Goal: Transaction & Acquisition: Obtain resource

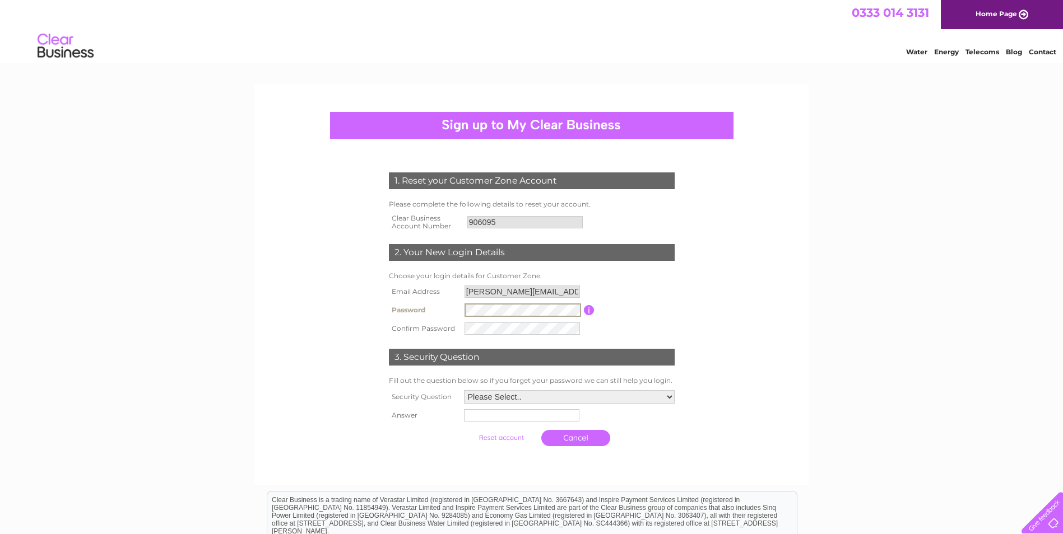
click at [456, 312] on tr "Password Password must be at least 6 characters long" at bounding box center [531, 310] width 291 height 19
click at [494, 398] on select "Please Select.. In what town or city was your first job? In what town or city d…" at bounding box center [569, 396] width 212 height 15
select select "5"
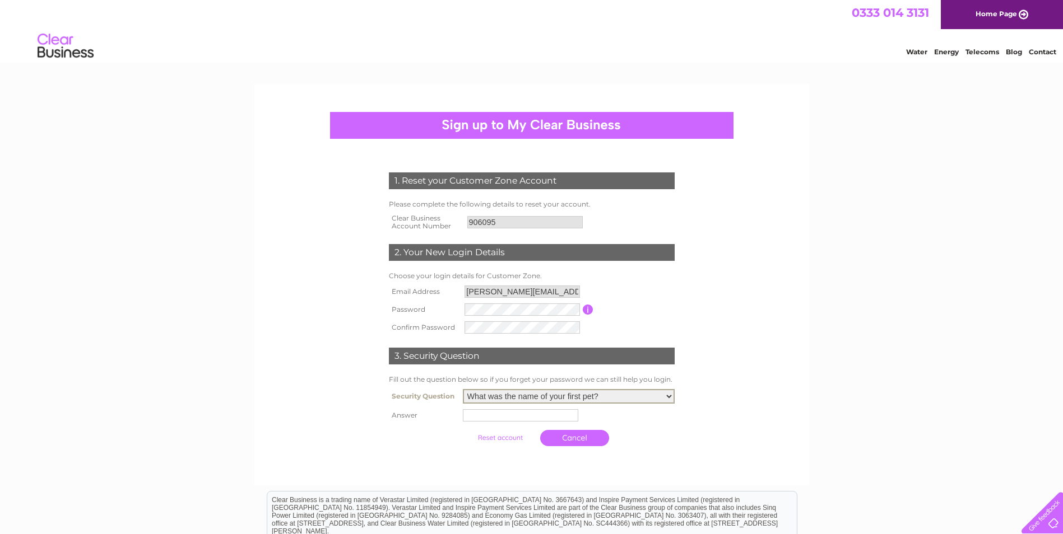
click at [463, 390] on select "Please Select.. In what town or city was your first job? In what town or city d…" at bounding box center [569, 396] width 212 height 15
click at [516, 420] on input "text" at bounding box center [520, 415] width 115 height 12
type input "Scooby"
click at [511, 439] on input "submit" at bounding box center [501, 438] width 69 height 16
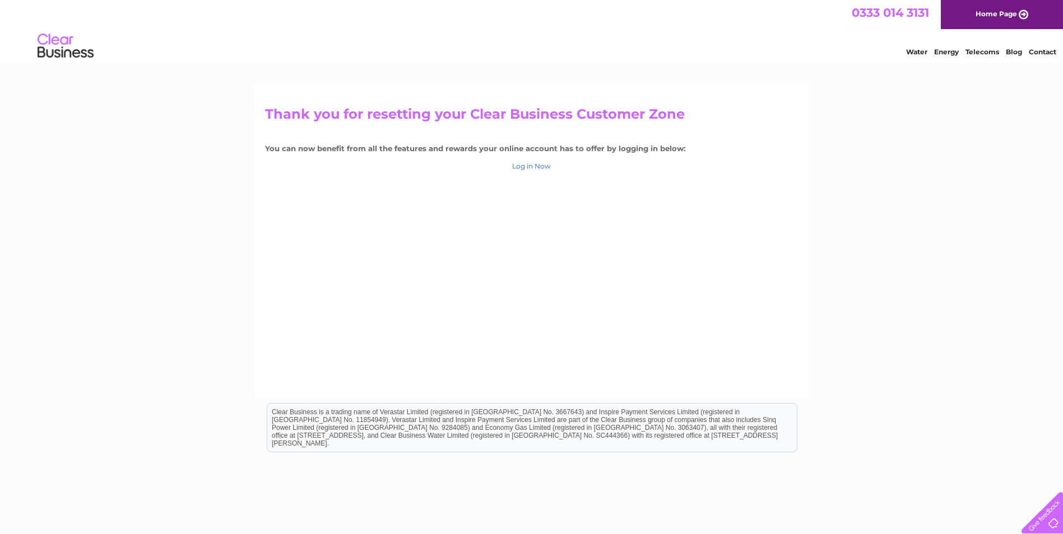
click at [521, 168] on link "Log in Now" at bounding box center [531, 166] width 39 height 8
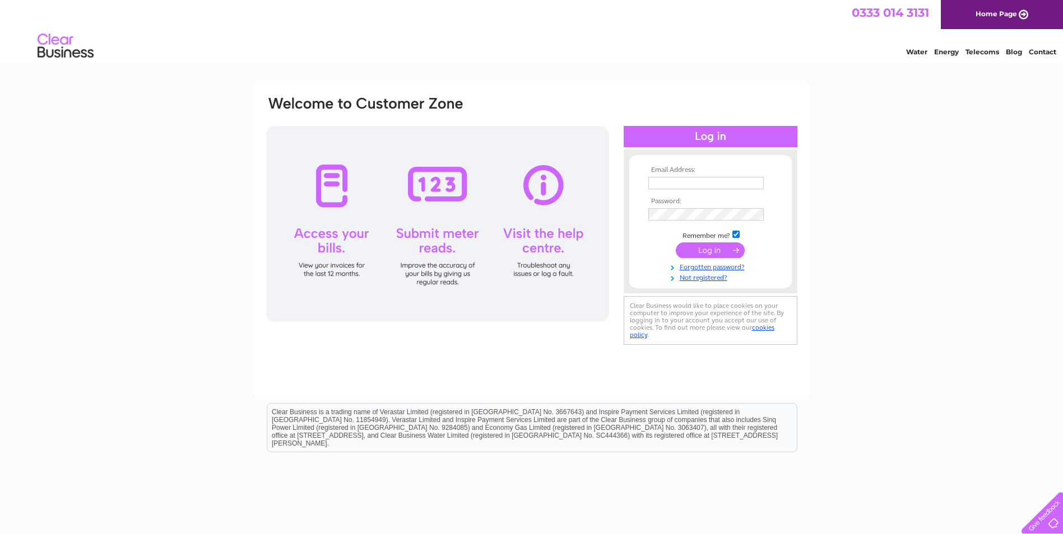
type input "robin@guild-homes.co.uk"
click at [646, 213] on td at bounding box center [710, 215] width 130 height 19
click at [675, 244] on input "submit" at bounding box center [709, 252] width 69 height 16
click at [870, 279] on div "Email Address: robin@guild-homes.co.uk Password: Forgotten password?" at bounding box center [531, 336] width 1063 height 505
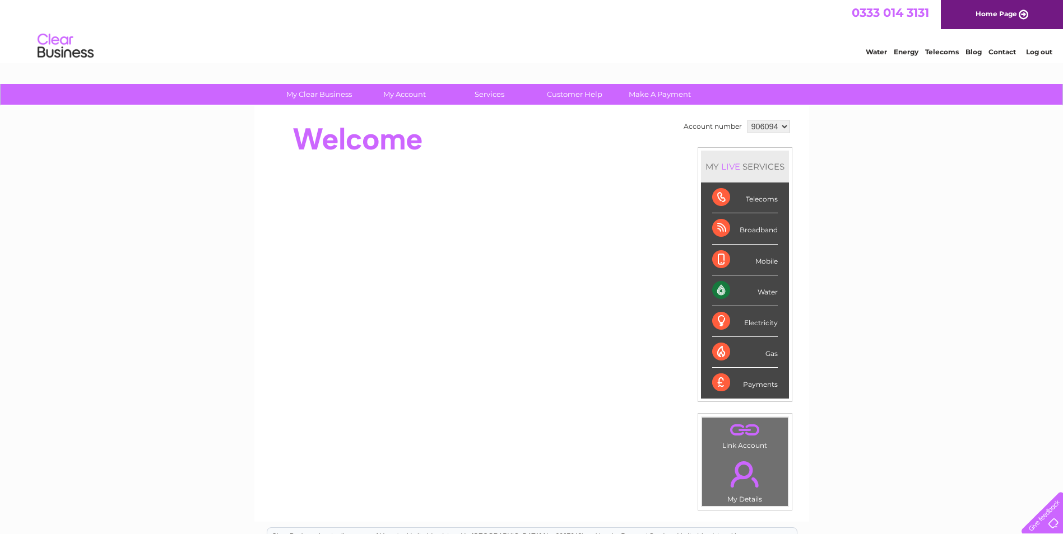
click at [724, 290] on div "Water" at bounding box center [745, 291] width 66 height 31
click at [762, 291] on div "Water" at bounding box center [745, 291] width 66 height 31
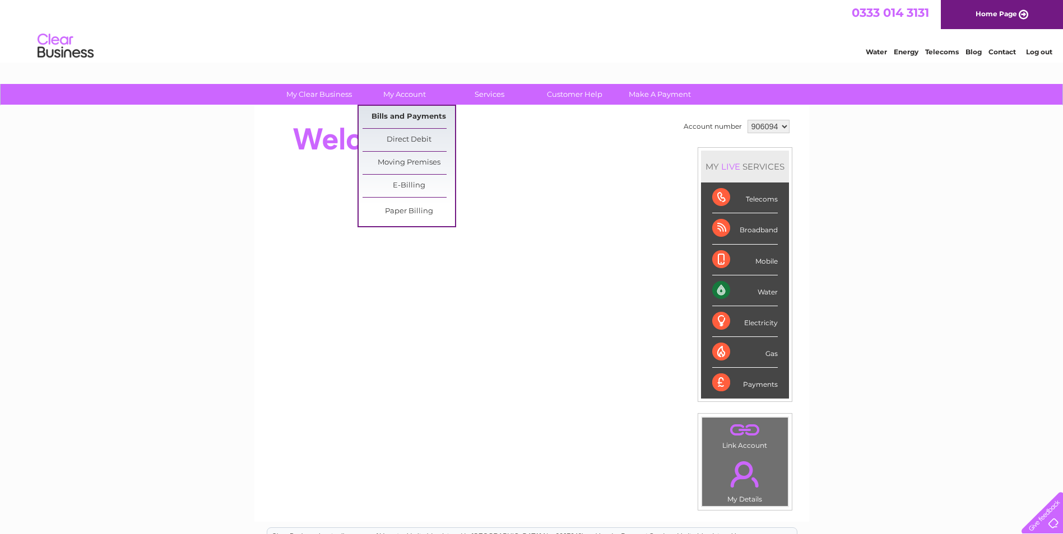
click at [395, 111] on link "Bills and Payments" at bounding box center [408, 117] width 92 height 22
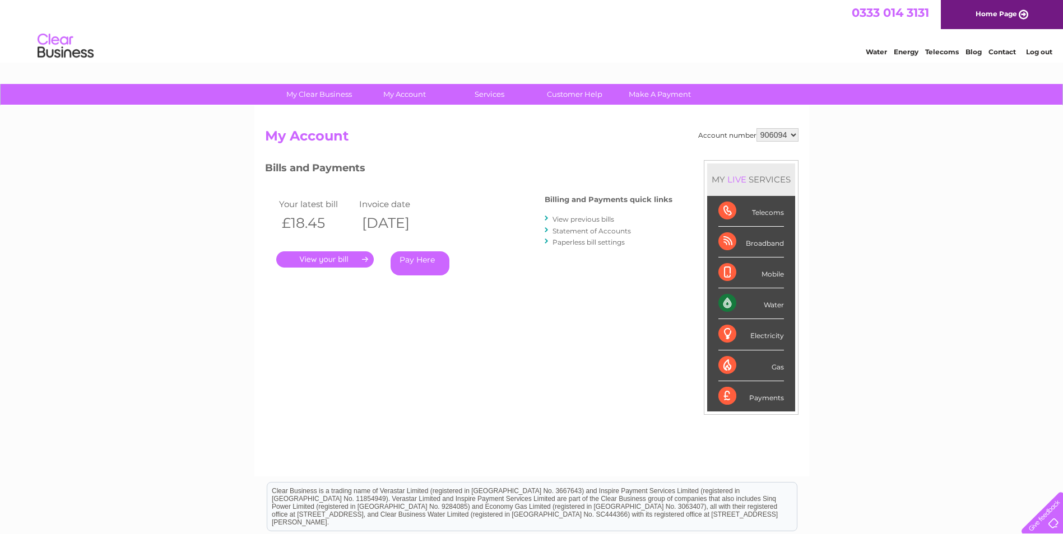
click at [323, 261] on link "." at bounding box center [324, 259] width 97 height 16
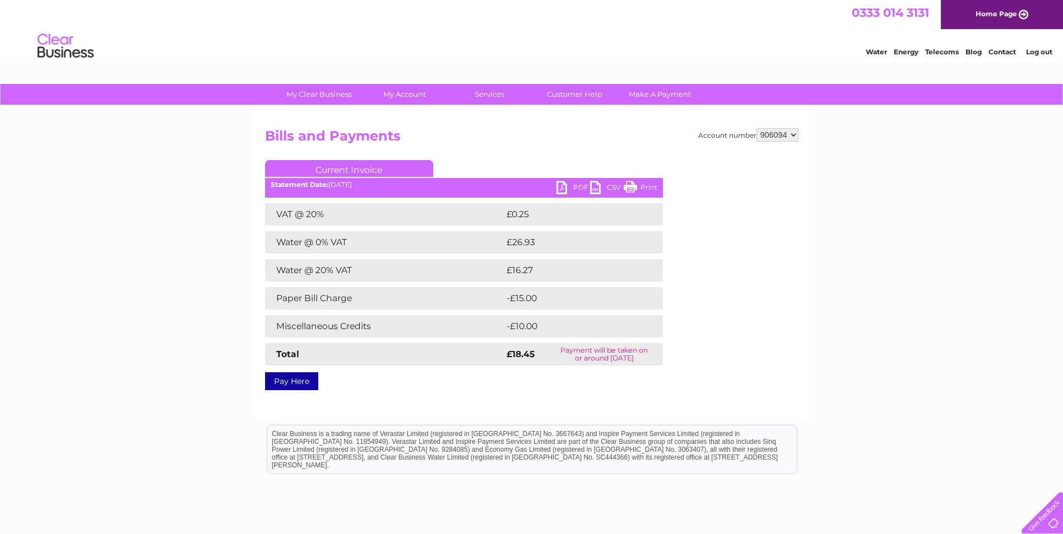
click at [562, 185] on link "PDF" at bounding box center [573, 189] width 34 height 16
click at [852, 179] on div "My Clear Business Login Details My Details My Preferences Link Account My Accou…" at bounding box center [531, 347] width 1063 height 527
click at [795, 136] on select "906094" at bounding box center [777, 134] width 42 height 13
click at [793, 138] on select "906094" at bounding box center [777, 134] width 42 height 13
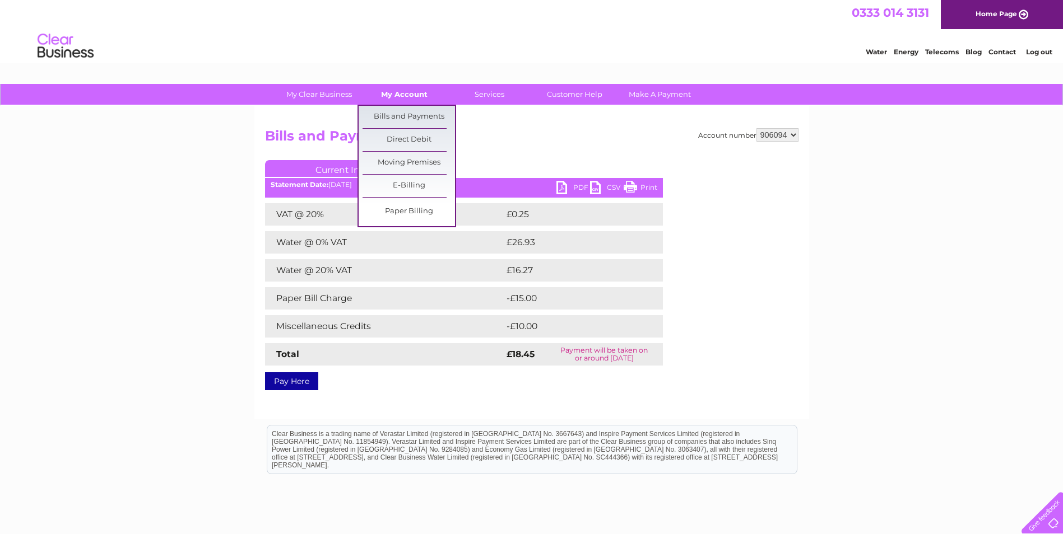
click at [413, 89] on link "My Account" at bounding box center [404, 94] width 92 height 21
click at [411, 114] on link "Bills and Payments" at bounding box center [408, 117] width 92 height 22
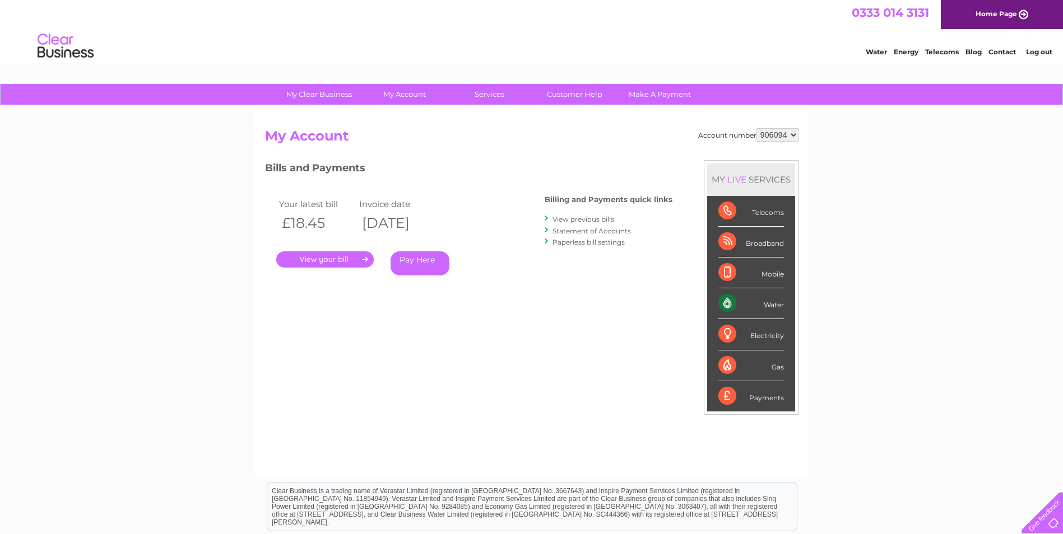
click at [796, 134] on select "906094" at bounding box center [777, 134] width 42 height 13
click at [756, 128] on select "906094" at bounding box center [777, 134] width 42 height 13
click at [793, 132] on select "906094" at bounding box center [777, 134] width 42 height 13
click at [756, 128] on select "906094" at bounding box center [777, 134] width 42 height 13
click at [1039, 51] on link "Log out" at bounding box center [1039, 52] width 26 height 8
